Goal: Task Accomplishment & Management: Use online tool/utility

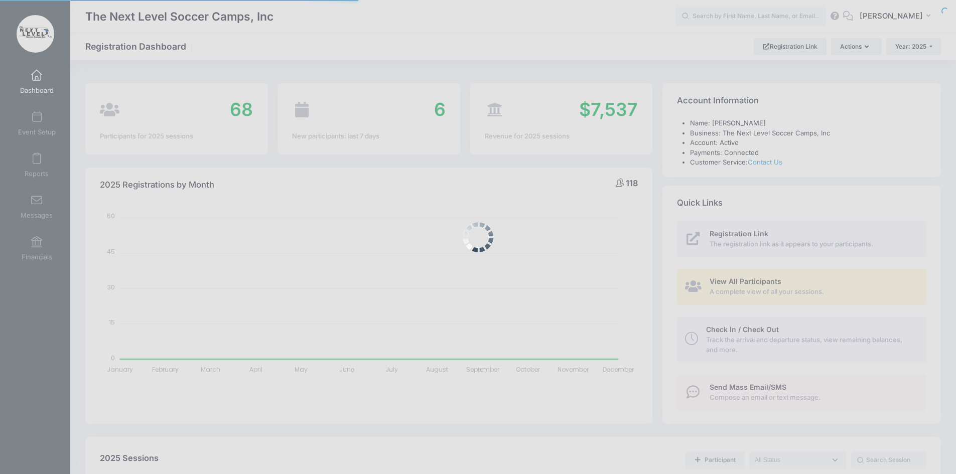
select select
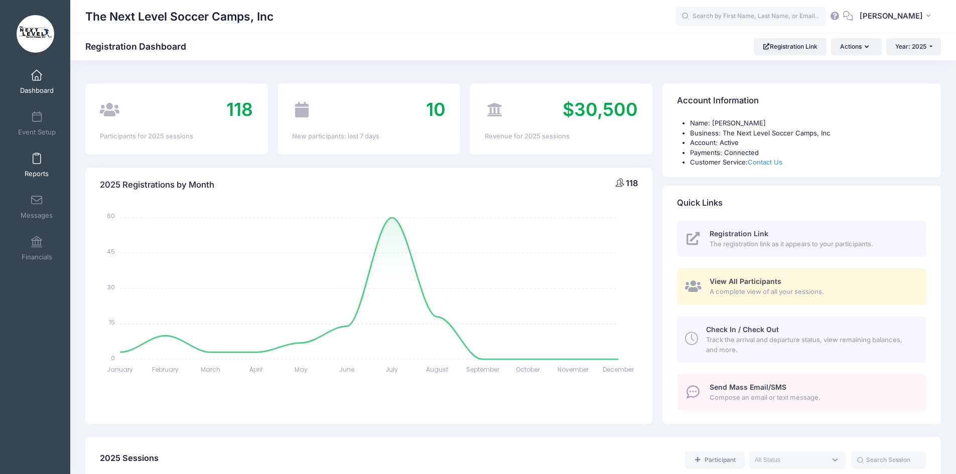
click at [37, 159] on span at bounding box center [37, 159] width 0 height 11
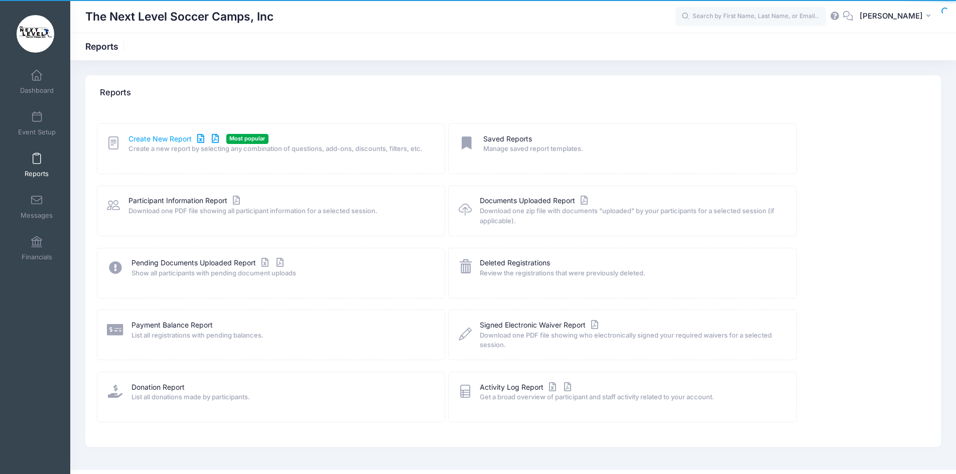
click at [151, 138] on link "Create New Report" at bounding box center [174, 139] width 93 height 11
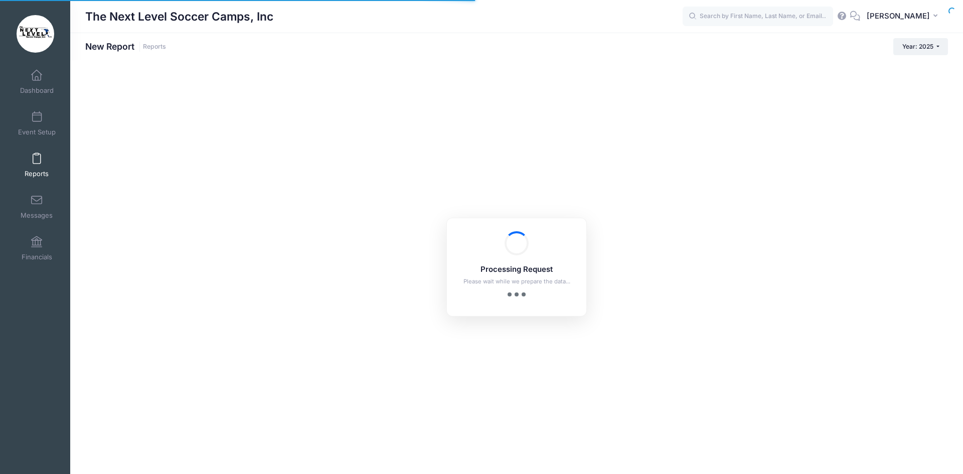
checkbox input "true"
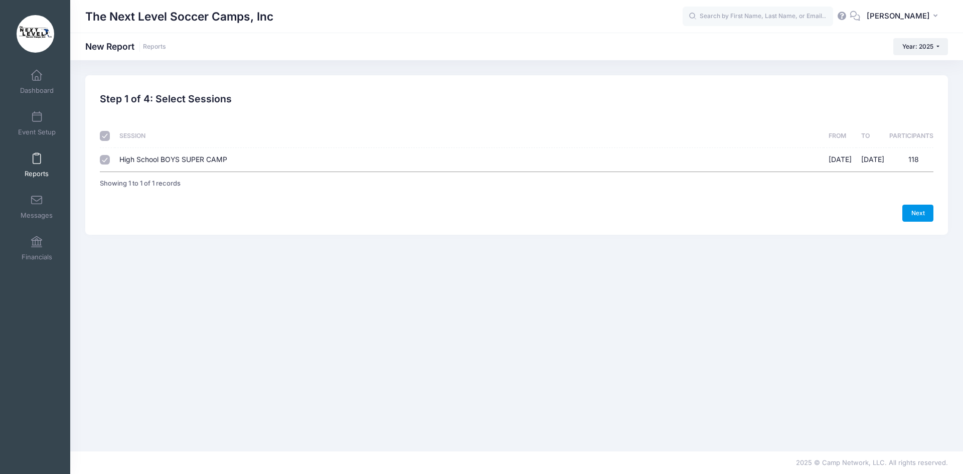
click at [916, 210] on link "Next" at bounding box center [918, 213] width 31 height 17
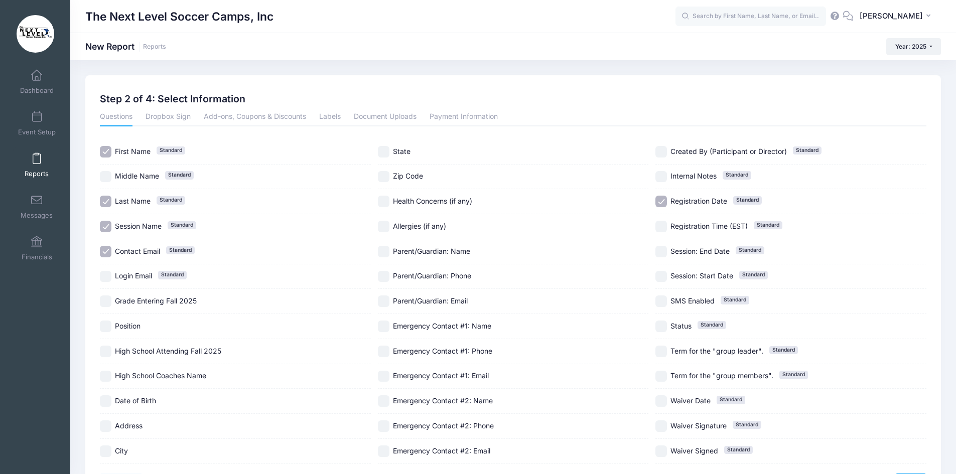
click at [108, 277] on input "Login Email Standard" at bounding box center [106, 277] width 12 height 12
checkbox input "true"
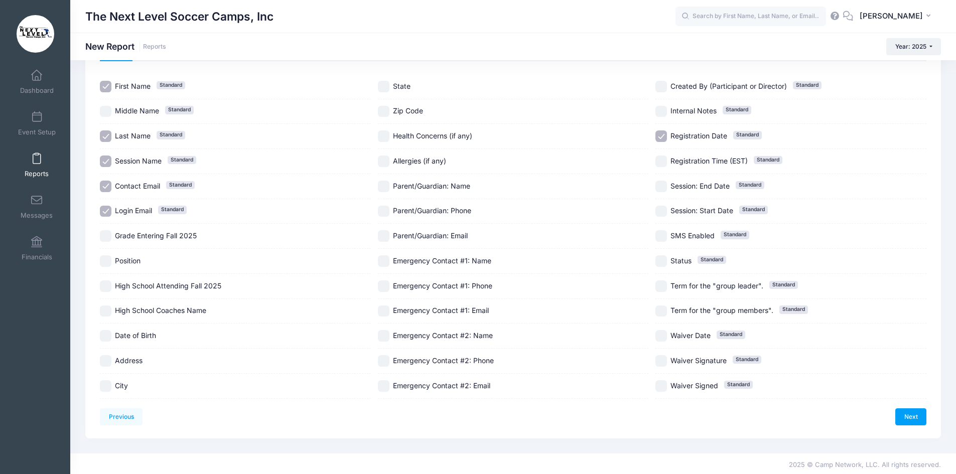
scroll to position [68, 0]
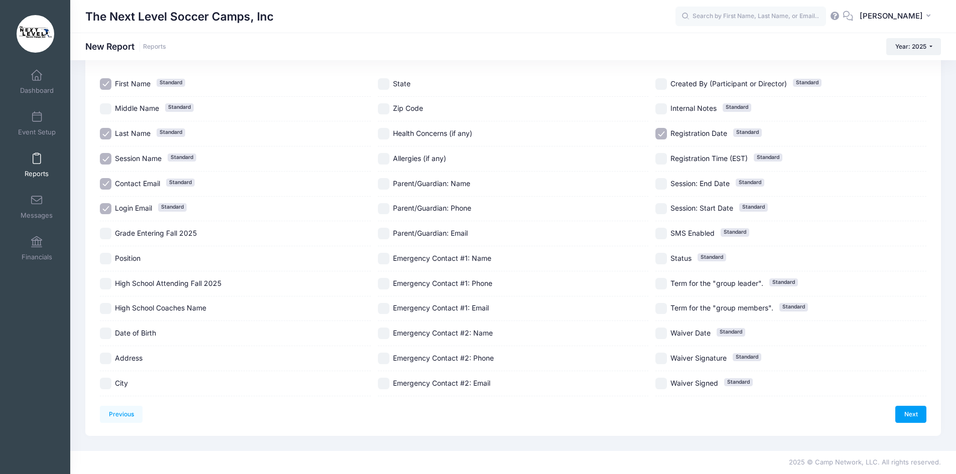
click at [103, 235] on input "Grade Entering Fall 2025" at bounding box center [106, 234] width 12 height 12
checkbox input "true"
click at [111, 258] on label "Position" at bounding box center [235, 259] width 271 height 12
checkbox input "true"
click at [104, 286] on input "High School Attending Fall 2025" at bounding box center [106, 284] width 12 height 12
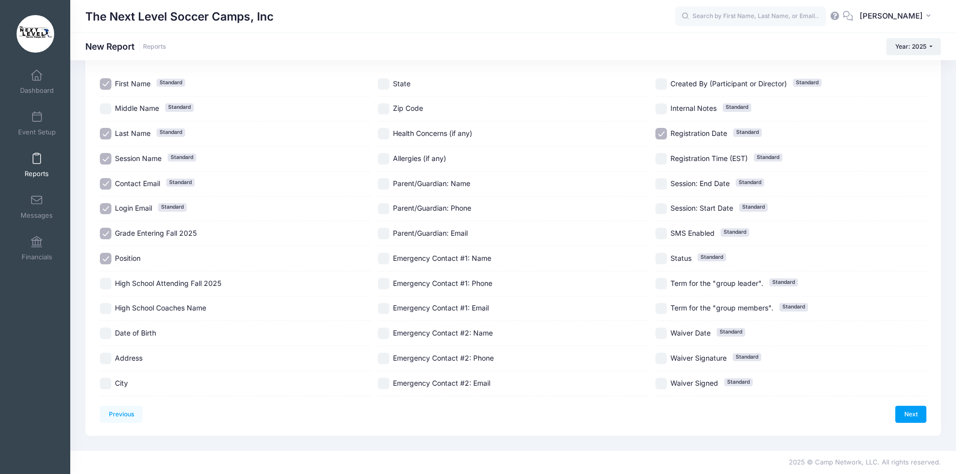
checkbox input "true"
click at [109, 307] on input "High School Coaches Name" at bounding box center [106, 309] width 12 height 12
click at [102, 304] on input "High School Coaches Name" at bounding box center [106, 309] width 12 height 12
checkbox input "false"
click at [664, 157] on input "Registration Time (EST) Standard" at bounding box center [661, 159] width 12 height 12
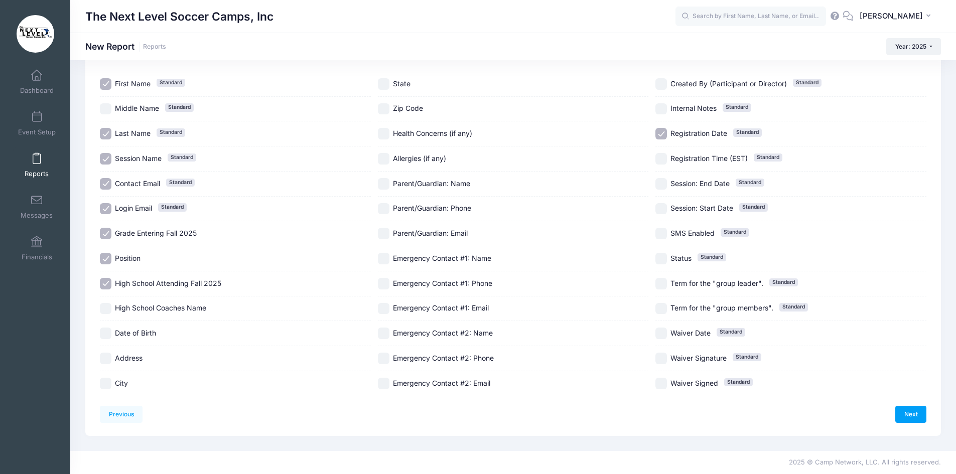
checkbox input "true"
click at [908, 414] on link "Next" at bounding box center [910, 414] width 31 height 17
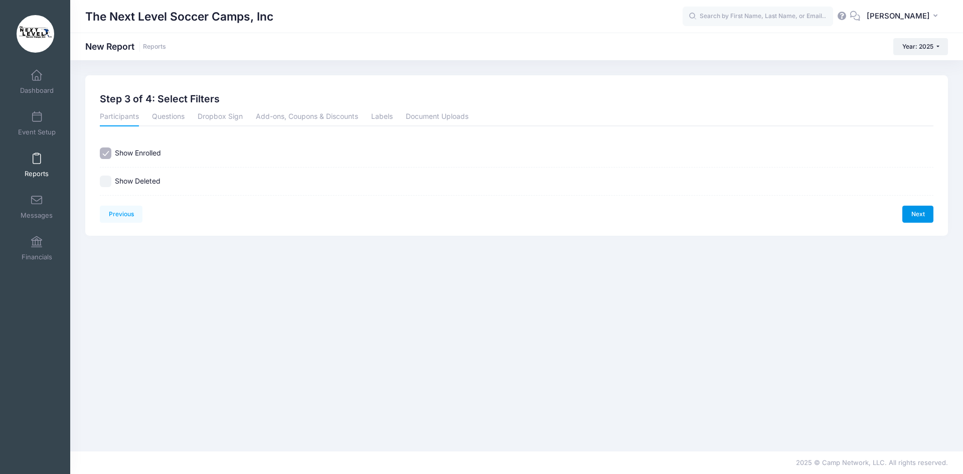
click at [930, 209] on link "Next" at bounding box center [918, 214] width 31 height 17
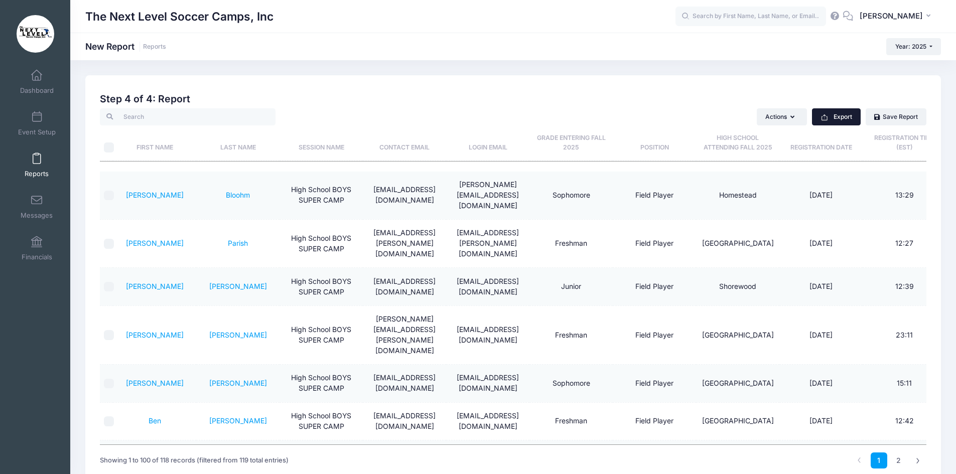
click at [834, 117] on button "Export" at bounding box center [836, 116] width 49 height 17
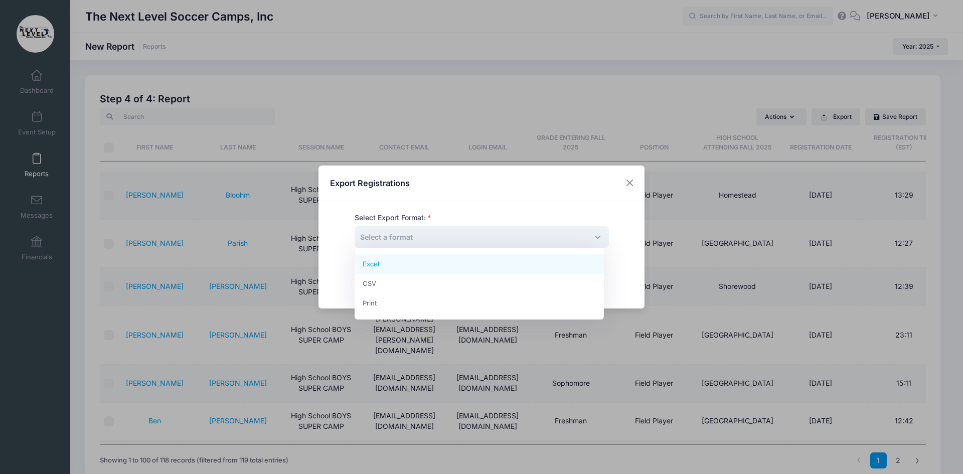
click at [409, 234] on span "Select a format" at bounding box center [386, 237] width 53 height 9
select select "excel"
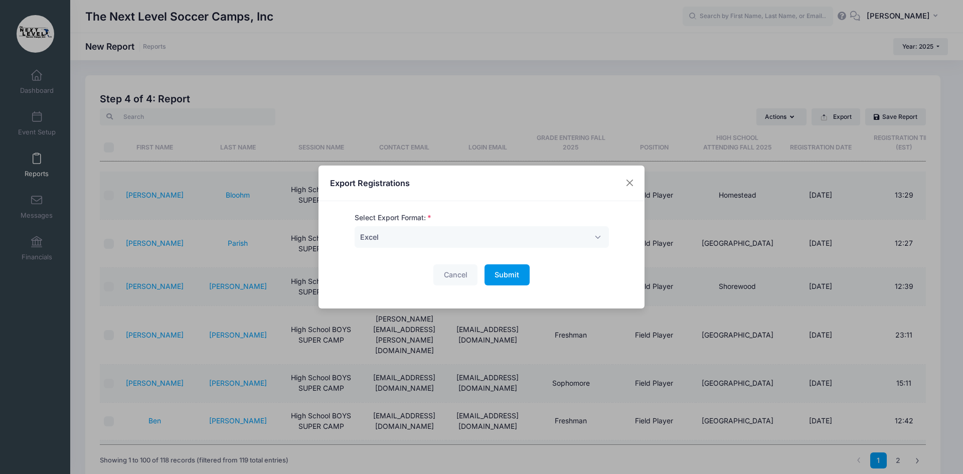
click at [502, 272] on span "Submit" at bounding box center [507, 274] width 25 height 9
